Goal: Communication & Community: Participate in discussion

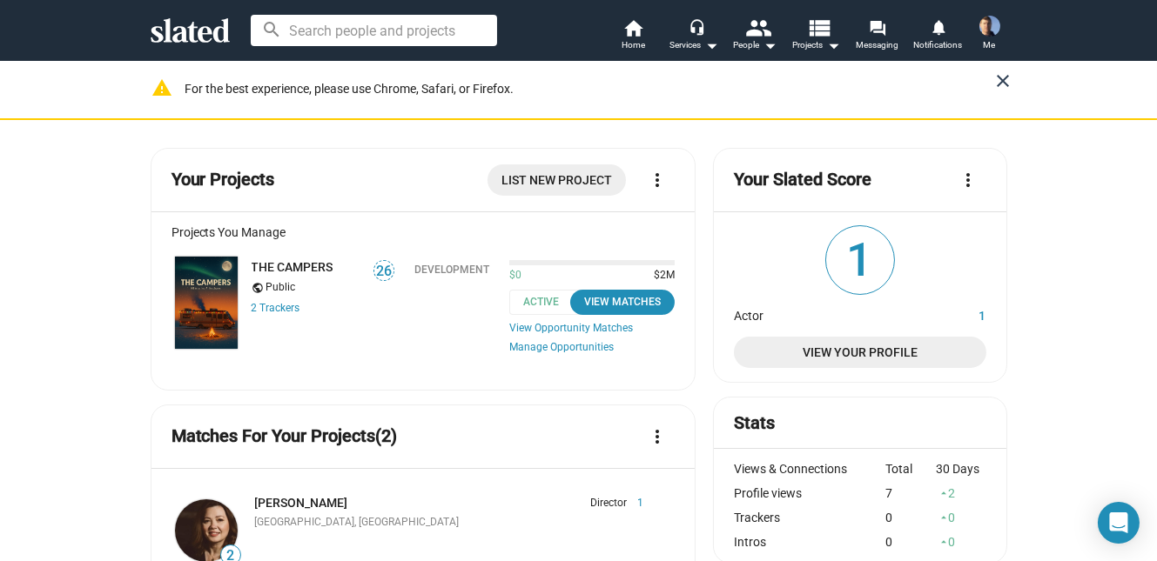
click at [1005, 82] on mat-icon "close" at bounding box center [1003, 81] width 21 height 21
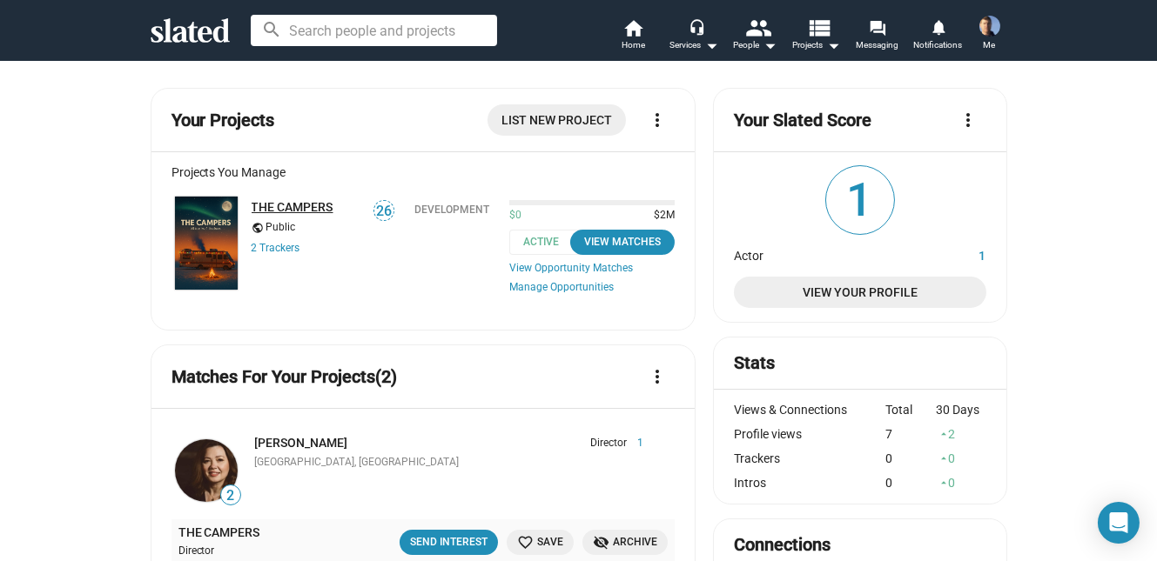
click at [276, 208] on link "THE CAMPERS" at bounding box center [293, 207] width 82 height 14
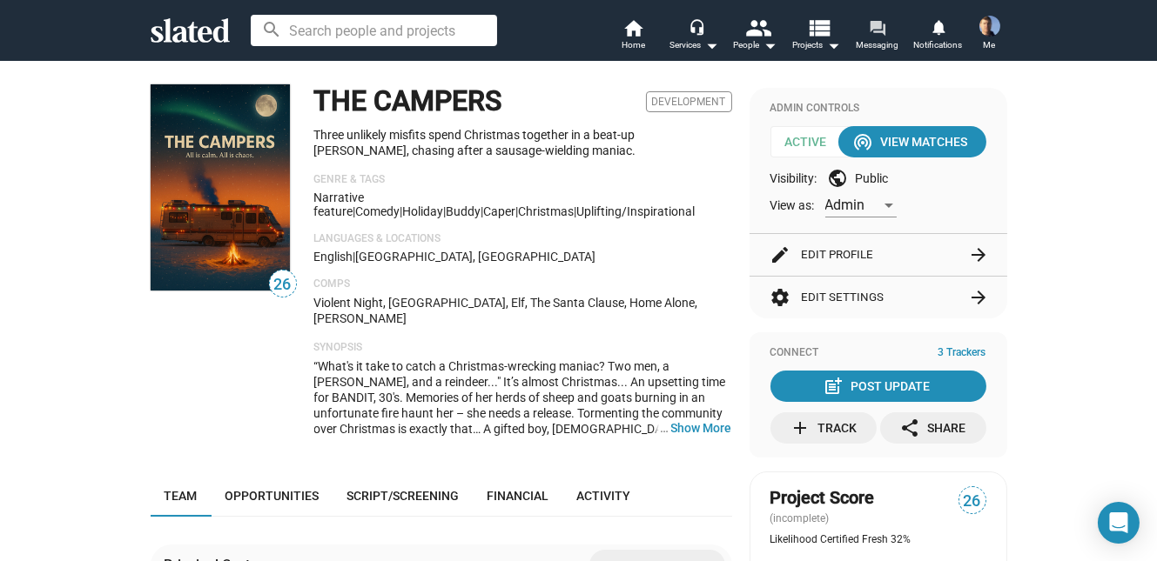
click at [878, 34] on mat-icon "forum" at bounding box center [877, 27] width 17 height 17
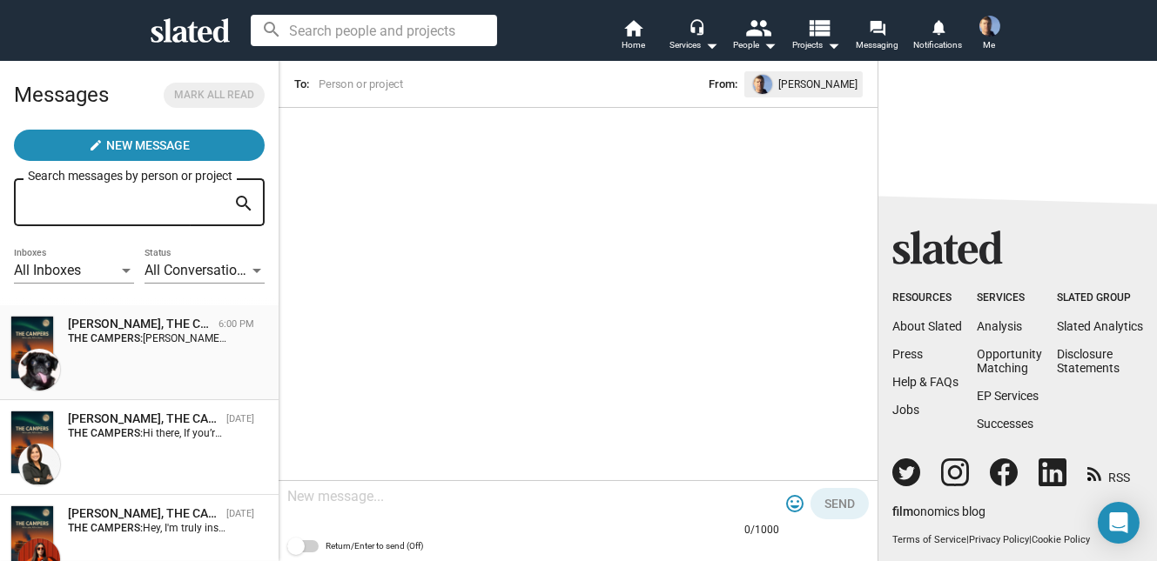
click at [112, 332] on div "[PERSON_NAME], THE CAMPERS" at bounding box center [140, 324] width 144 height 17
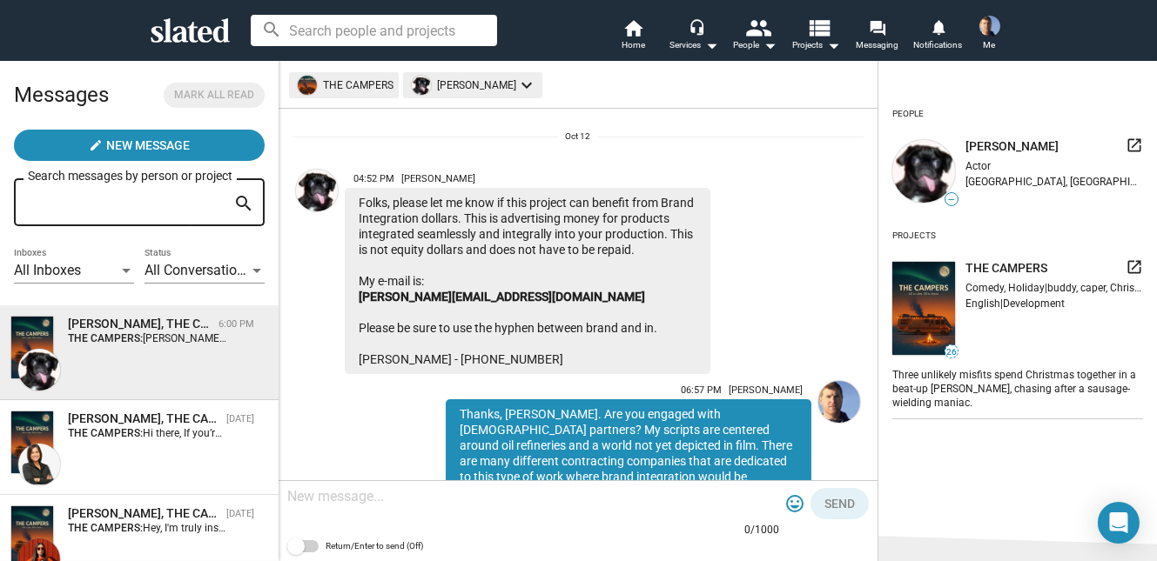
scroll to position [37, 0]
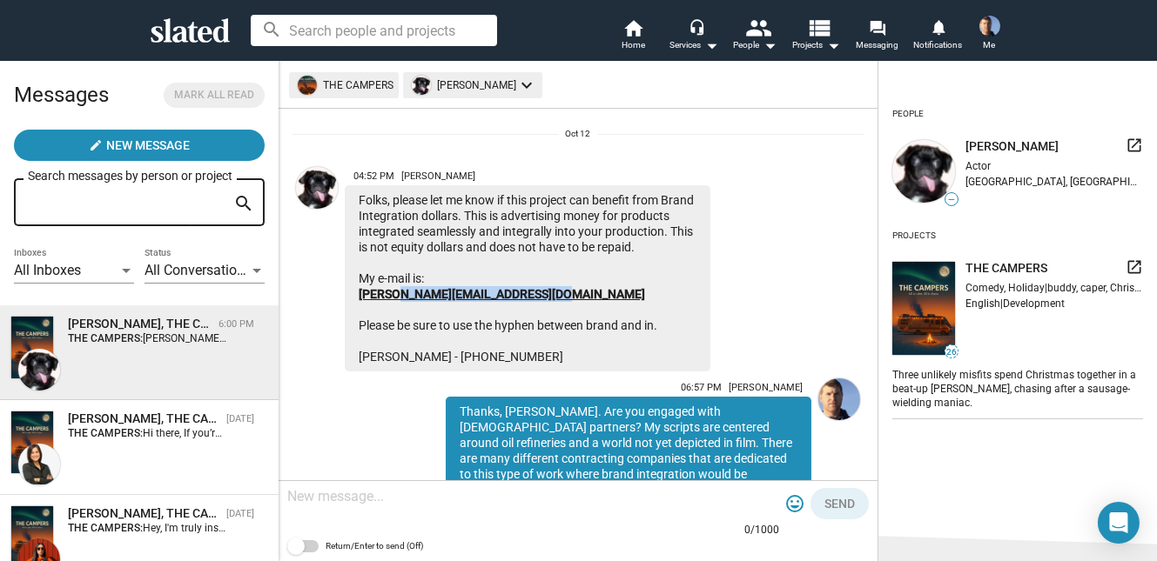
drag, startPoint x: 549, startPoint y: 306, endPoint x: 398, endPoint y: 309, distance: 151.5
click at [398, 309] on div "Folks, please let me know if this project can benefit from Brand Integration do…" at bounding box center [528, 278] width 366 height 186
